Goal: Task Accomplishment & Management: Manage account settings

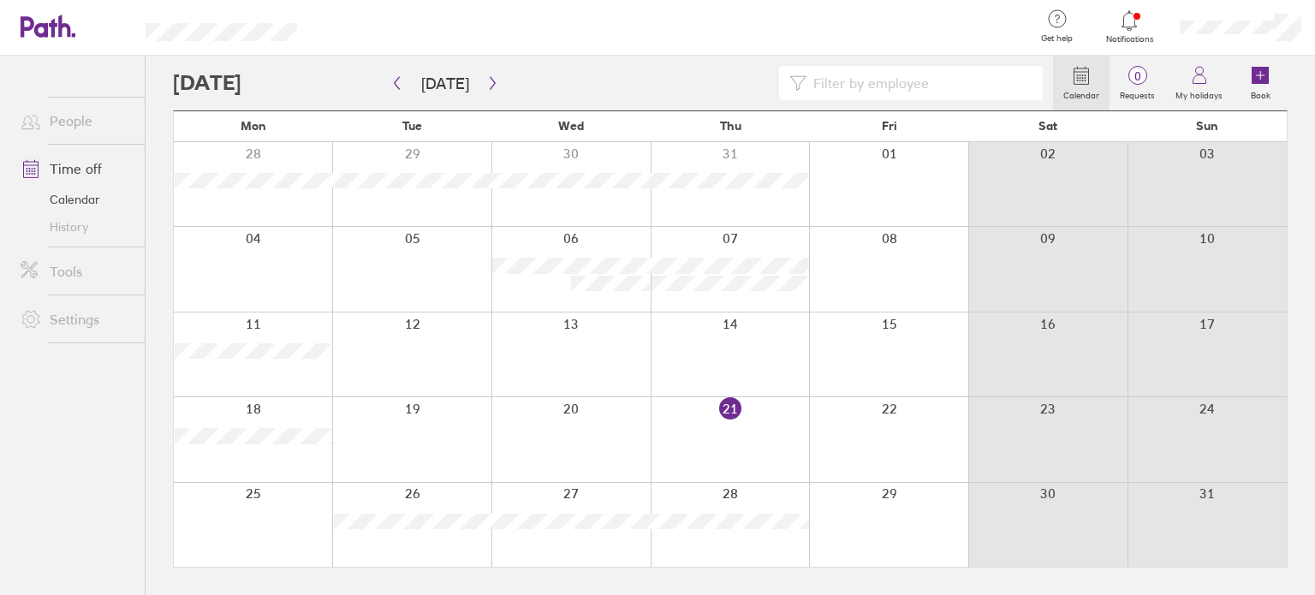
click at [1133, 19] on icon at bounding box center [1129, 20] width 21 height 21
click at [490, 83] on icon "button" at bounding box center [492, 83] width 5 height 13
click at [398, 82] on icon "button" at bounding box center [396, 83] width 13 height 14
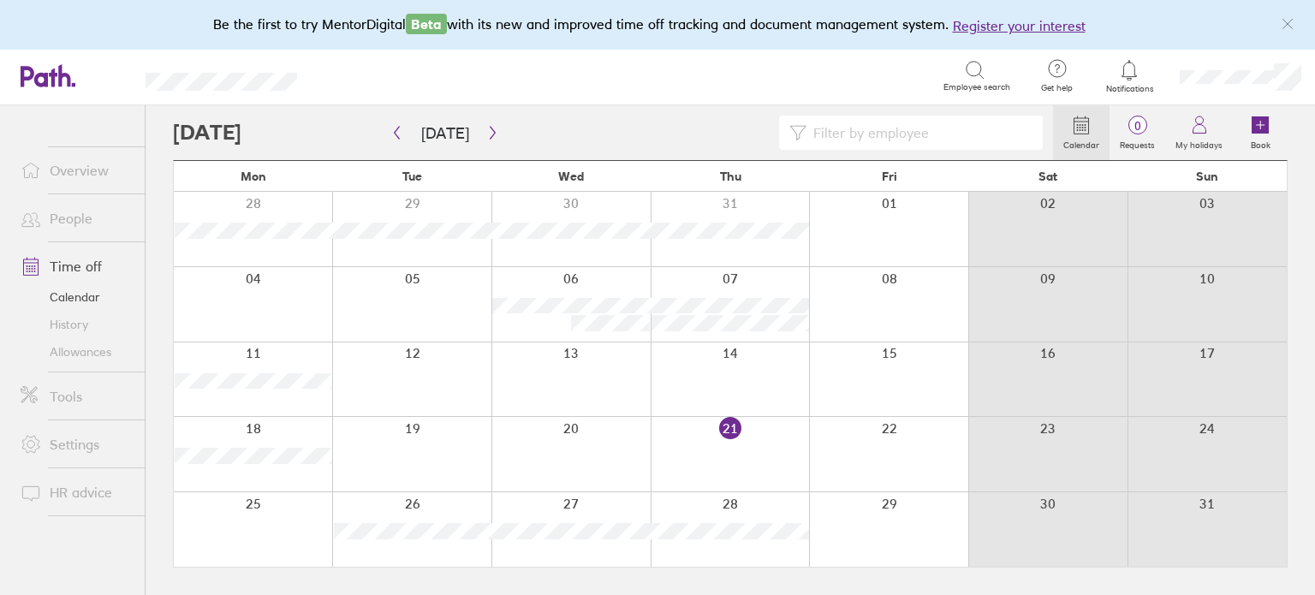
click at [105, 348] on link "Allowances" at bounding box center [76, 351] width 138 height 27
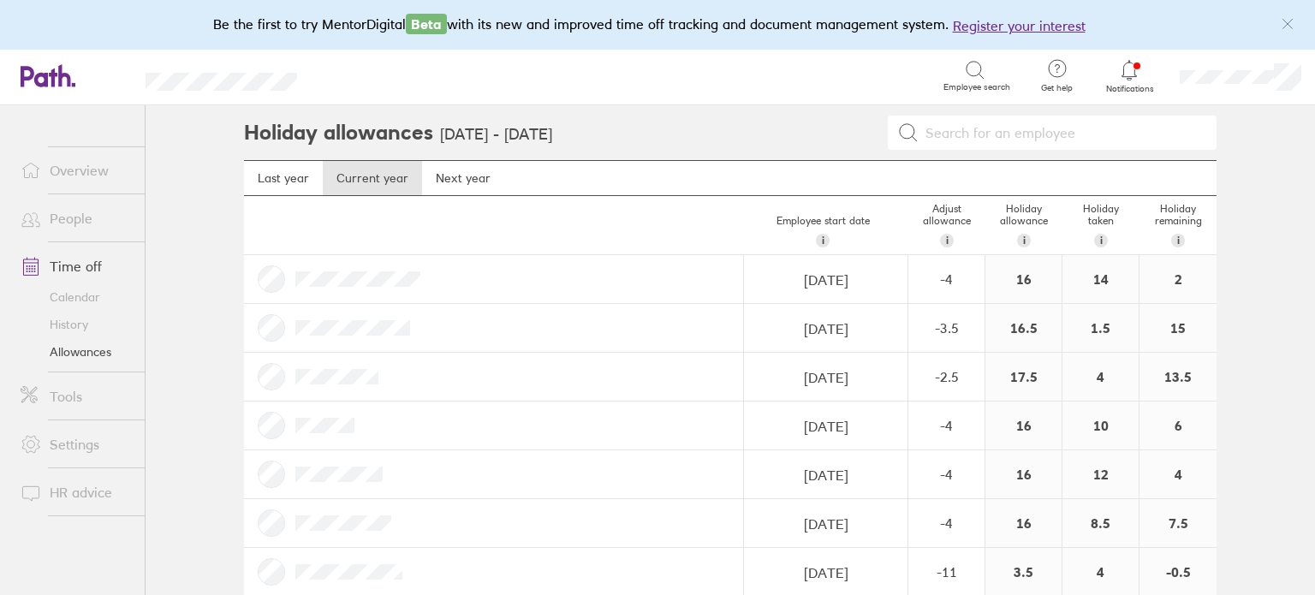
scroll to position [75, 0]
